Goal: Task Accomplishment & Management: Manage account settings

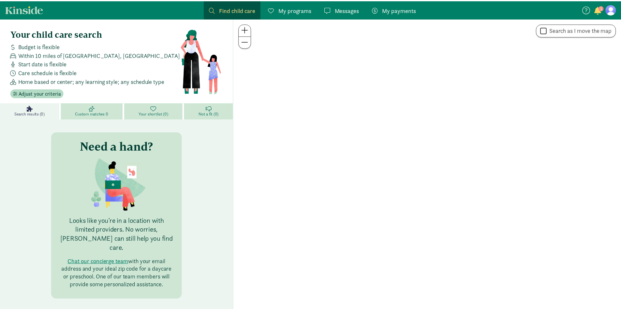
scroll to position [448, 0]
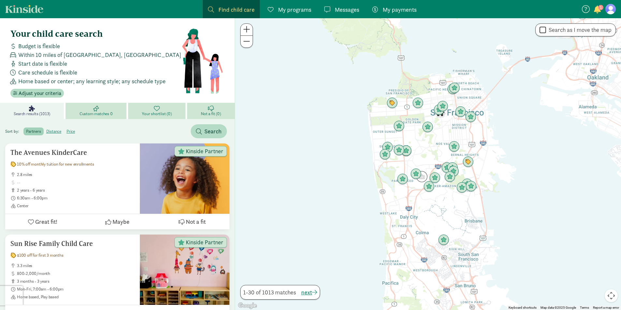
click at [298, 9] on span "My programs" at bounding box center [294, 9] width 33 height 9
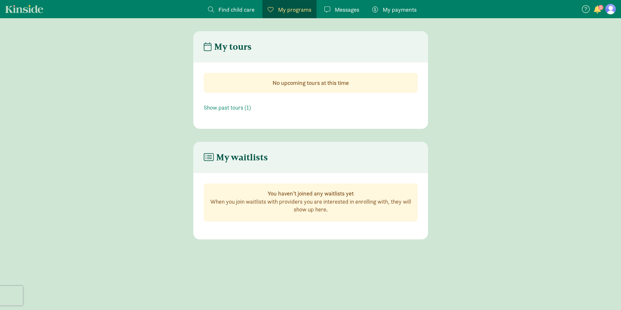
click at [328, 9] on span at bounding box center [327, 10] width 6 height 6
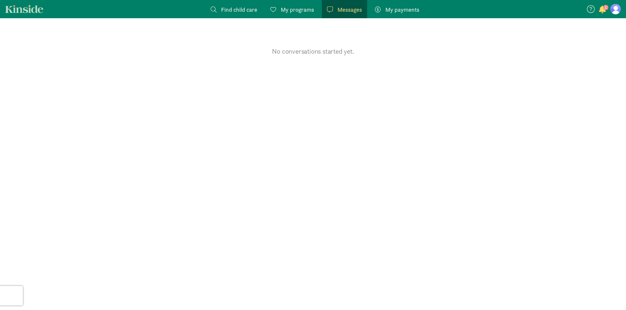
click at [399, 8] on span "My payments" at bounding box center [402, 9] width 34 height 9
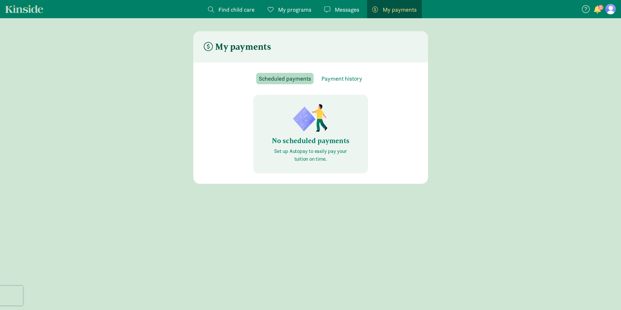
click at [222, 7] on span "Find child care" at bounding box center [236, 9] width 36 height 9
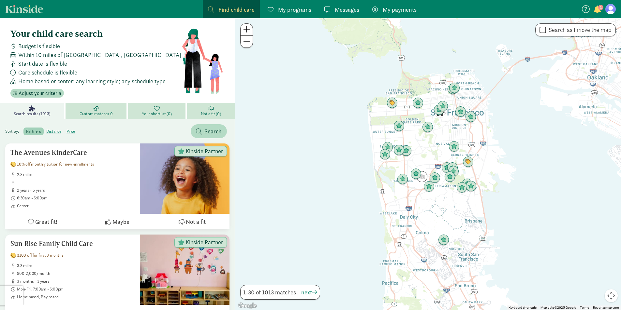
click at [610, 9] on figure at bounding box center [610, 9] width 10 height 10
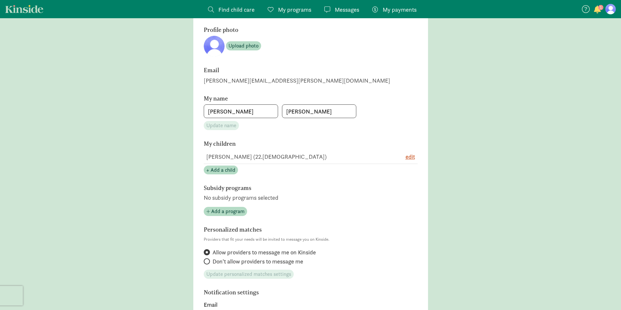
scroll to position [65, 0]
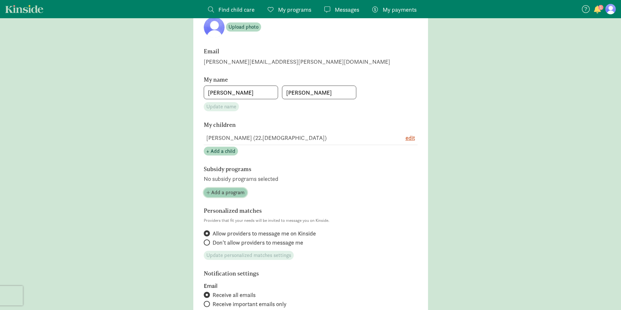
click at [234, 196] on span "Add a program" at bounding box center [227, 193] width 33 height 8
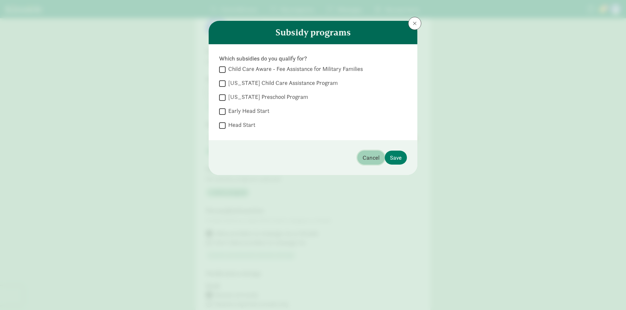
click at [374, 158] on span "Cancel" at bounding box center [370, 157] width 17 height 9
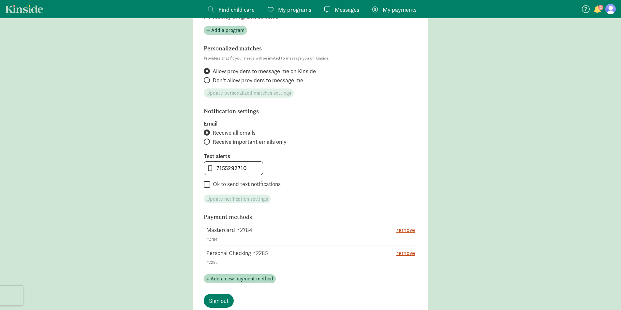
scroll to position [228, 0]
click at [409, 230] on span "remove" at bounding box center [405, 229] width 19 height 9
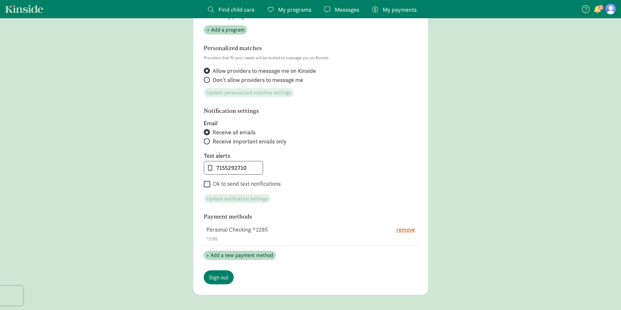
click at [210, 181] on label "Ok to send text notifications" at bounding box center [245, 184] width 70 height 8
click at [210, 181] on input "Ok to send text notifications" at bounding box center [207, 184] width 7 height 9
checkbox input "true"
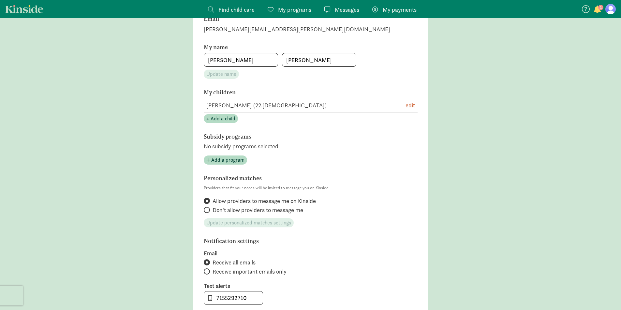
scroll to position [0, 0]
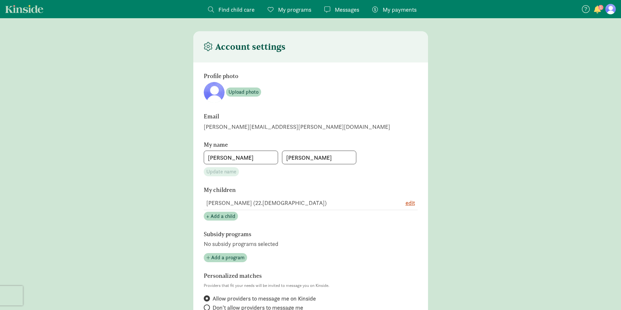
click at [610, 9] on figure at bounding box center [610, 9] width 10 height 10
click at [596, 9] on span "button" at bounding box center [597, 10] width 7 height 8
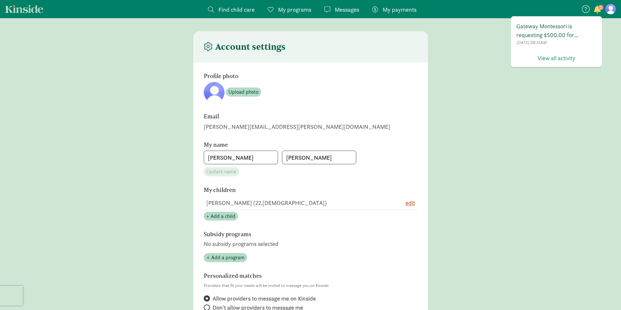
click at [553, 33] on span "Gateway Montessori is requesting $500.00 for enrollment. Click the button below…" at bounding box center [556, 31] width 80 height 18
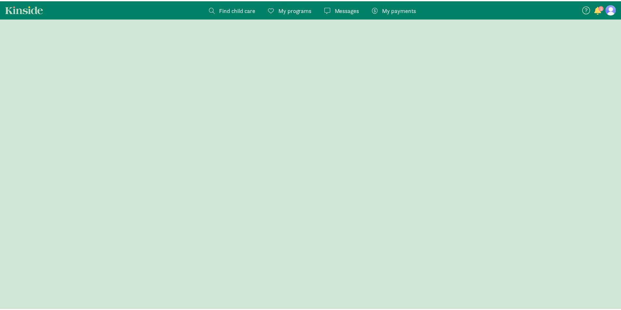
scroll to position [448, 0]
